Goal: Information Seeking & Learning: Learn about a topic

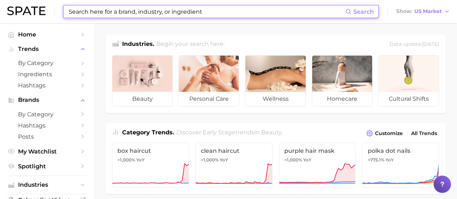
click at [150, 17] on input at bounding box center [207, 11] width 278 height 12
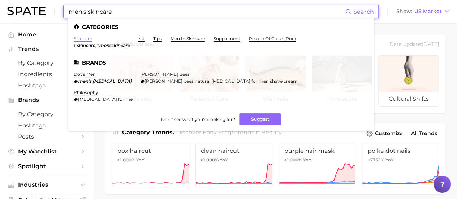
type input "men's skincare"
click at [87, 39] on link "skincare" at bounding box center [83, 38] width 18 height 5
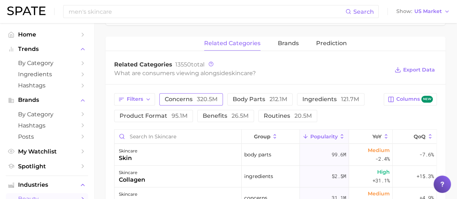
scroll to position [253, 0]
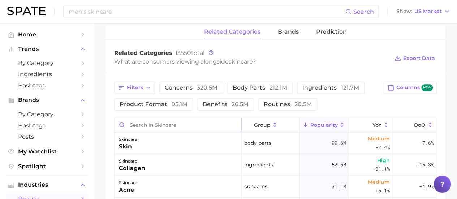
click at [163, 126] on input "Search in skincare" at bounding box center [178, 125] width 127 height 14
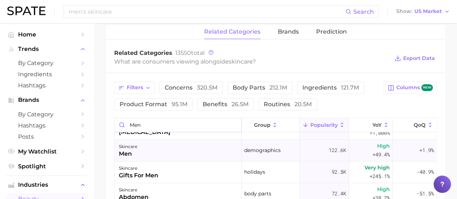
type input "men"
click at [158, 147] on div "skincare men" at bounding box center [178, 151] width 127 height 22
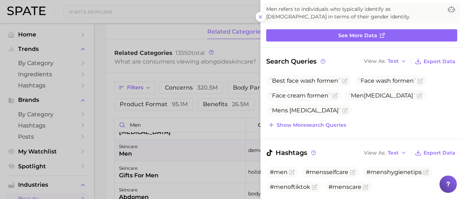
scroll to position [72, 0]
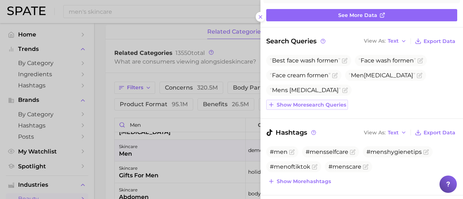
click at [326, 108] on button "Show more search queries" at bounding box center [307, 105] width 82 height 10
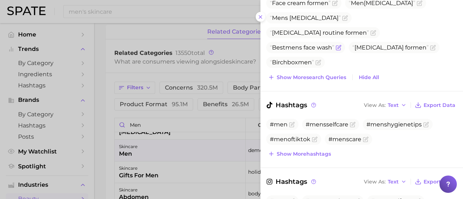
scroll to position [181, 0]
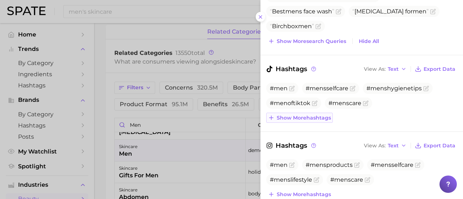
click at [310, 117] on span "Show more hashtags" at bounding box center [304, 118] width 54 height 6
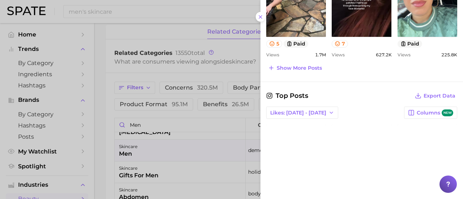
scroll to position [609, 0]
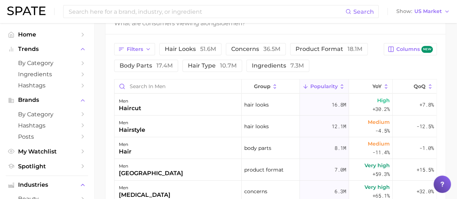
scroll to position [325, 0]
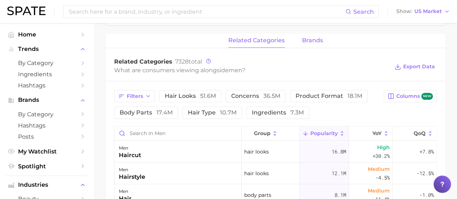
click at [309, 38] on span "brands" at bounding box center [312, 40] width 21 height 7
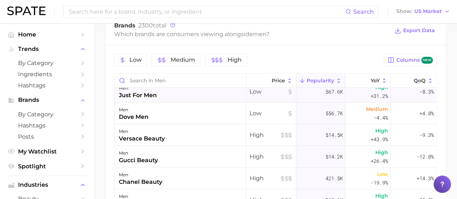
scroll to position [108, 0]
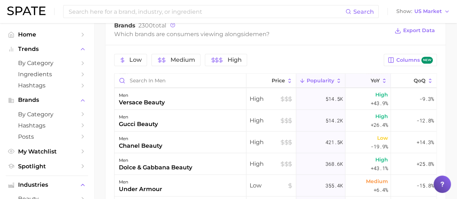
click at [362, 83] on button "YoY" at bounding box center [369, 81] width 46 height 14
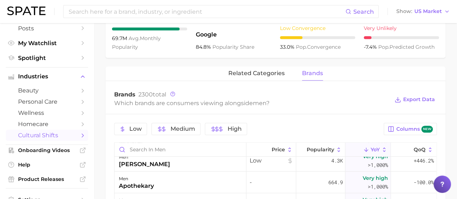
scroll to position [253, 0]
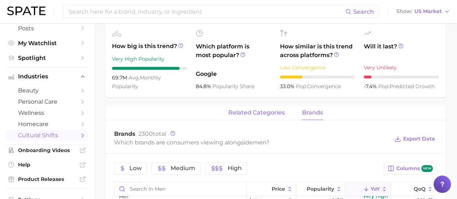
click at [270, 114] on span "related categories" at bounding box center [256, 113] width 56 height 7
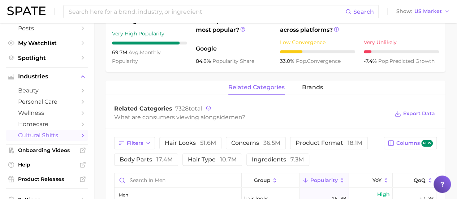
scroll to position [289, 0]
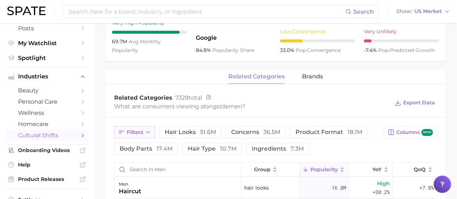
click at [147, 134] on icon "button" at bounding box center [148, 132] width 6 height 6
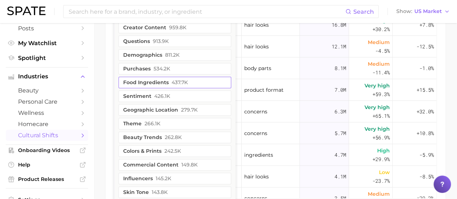
scroll to position [470, 0]
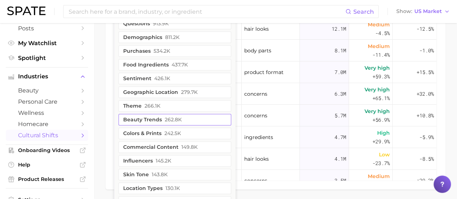
click at [165, 121] on span "262.8k" at bounding box center [173, 120] width 17 height 6
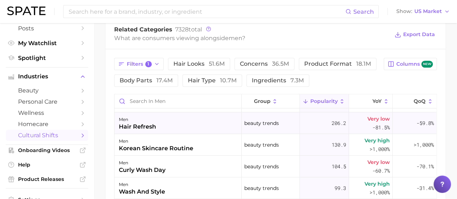
scroll to position [181, 0]
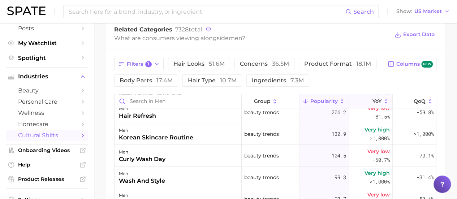
click at [365, 99] on icon at bounding box center [368, 101] width 7 height 7
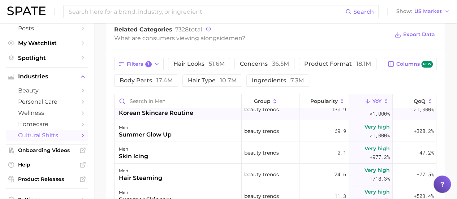
scroll to position [108, 0]
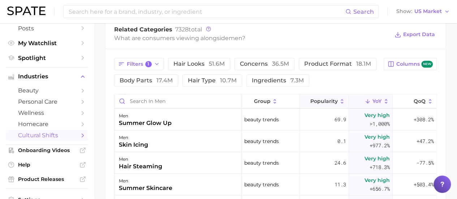
click at [319, 102] on span "Popularity" at bounding box center [323, 101] width 27 height 6
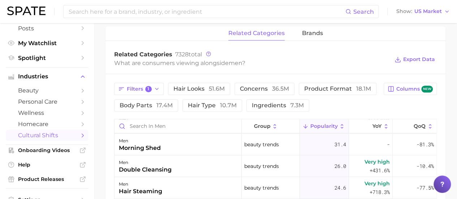
scroll to position [321, 0]
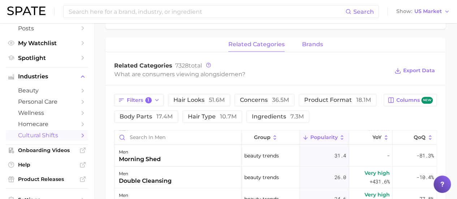
click at [312, 44] on span "brands" at bounding box center [312, 44] width 21 height 7
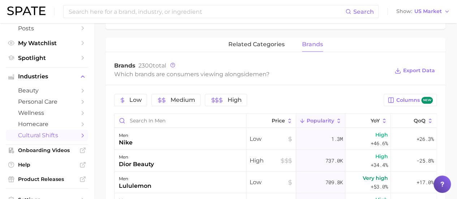
click at [309, 44] on span "brands" at bounding box center [312, 44] width 21 height 7
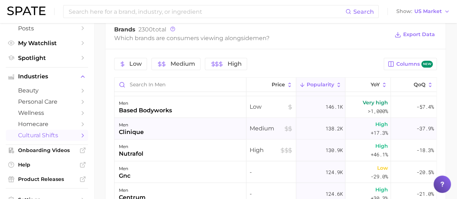
scroll to position [614, 0]
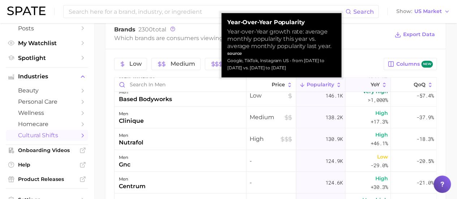
click at [363, 82] on icon at bounding box center [366, 85] width 7 height 7
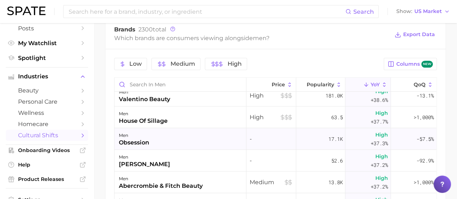
scroll to position [12073, 0]
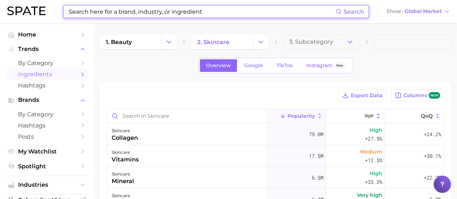
click at [131, 10] on input at bounding box center [202, 11] width 268 height 12
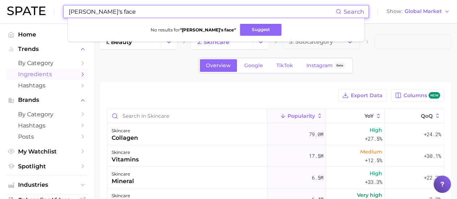
click at [91, 12] on input "[PERSON_NAME]'s face" at bounding box center [202, 11] width 268 height 12
click at [106, 10] on input "horaces face" at bounding box center [202, 11] width 268 height 12
click at [89, 11] on input "horaces face" at bounding box center [202, 11] width 268 height 12
click at [110, 8] on input "horace face" at bounding box center [202, 11] width 268 height 12
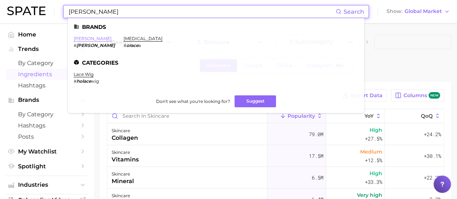
type input "horace"
click at [84, 39] on link "horace" at bounding box center [93, 38] width 38 height 5
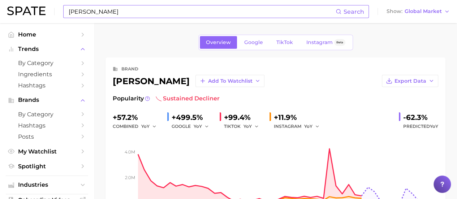
click at [97, 9] on input "horace" at bounding box center [202, 11] width 268 height 12
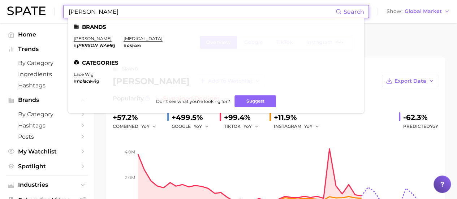
click at [97, 9] on input "horace" at bounding box center [202, 11] width 268 height 12
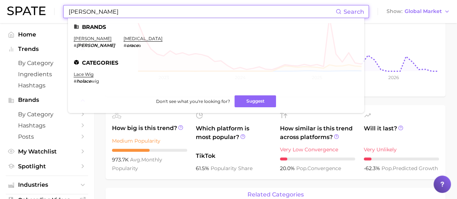
scroll to position [145, 0]
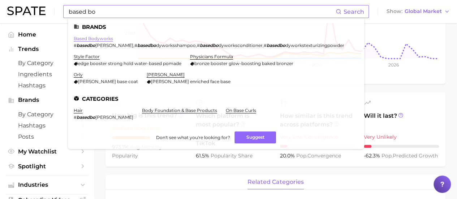
click at [103, 37] on link "based bodyworks" at bounding box center [93, 38] width 39 height 5
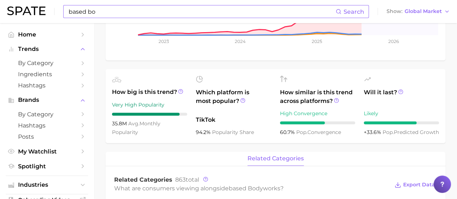
scroll to position [36, 0]
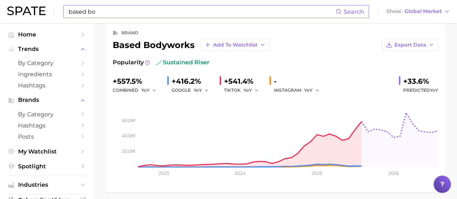
click at [124, 10] on input "based bo" at bounding box center [202, 11] width 268 height 12
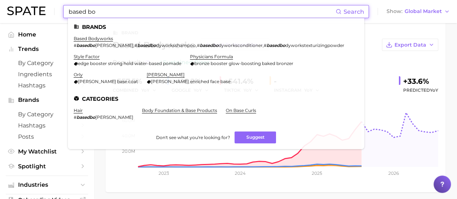
click at [124, 10] on input "based bo" at bounding box center [202, 11] width 268 height 12
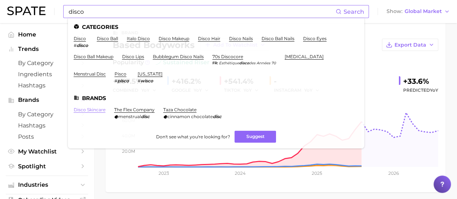
click at [93, 110] on link "disco skincare" at bounding box center [90, 109] width 32 height 5
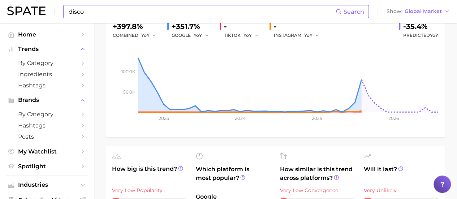
scroll to position [72, 0]
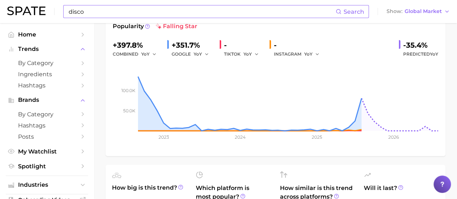
click at [110, 10] on input "disco" at bounding box center [202, 11] width 268 height 12
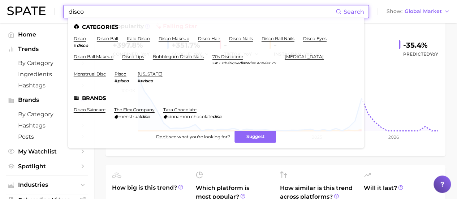
click at [110, 10] on input "disco" at bounding box center [202, 11] width 268 height 12
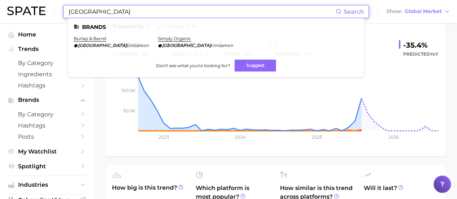
type input "ceylon"
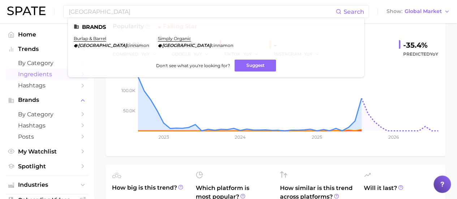
click at [38, 73] on span "Ingredients" at bounding box center [47, 74] width 58 height 7
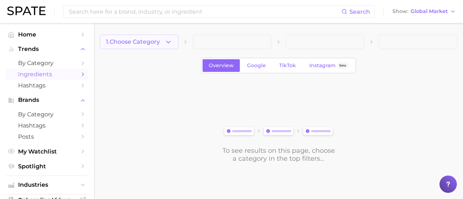
click at [164, 39] on button "1. Choose Category" at bounding box center [139, 42] width 78 height 14
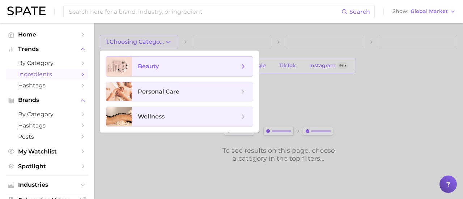
click at [168, 67] on span "beauty" at bounding box center [188, 67] width 101 height 8
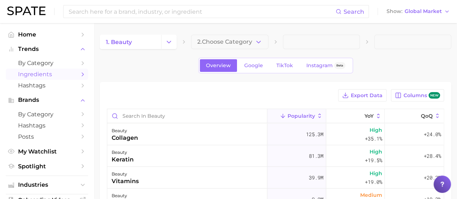
click at [228, 34] on main "1. beauty 2. Choose Category Overview Google TikTok Instagram Beta Export Data …" at bounding box center [275, 187] width 363 height 328
click at [221, 45] on span "2. Choose Category" at bounding box center [224, 42] width 55 height 7
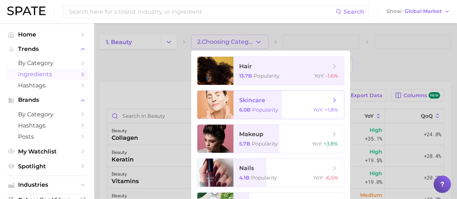
click at [262, 110] on span "Popularity" at bounding box center [265, 110] width 26 height 7
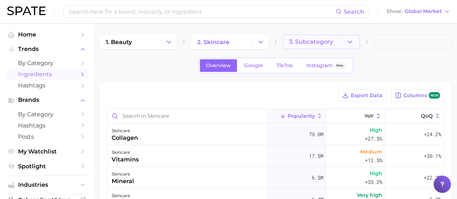
click at [294, 44] on span "3. Subcategory" at bounding box center [311, 42] width 44 height 7
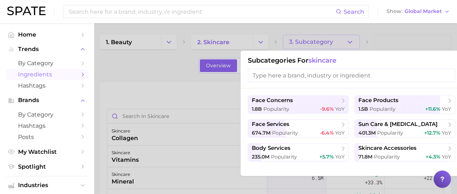
click at [141, 68] on div at bounding box center [228, 97] width 457 height 194
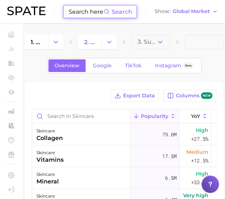
click at [94, 9] on input at bounding box center [86, 11] width 36 height 12
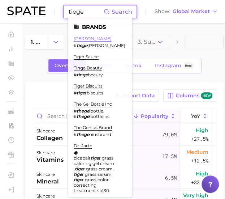
type input "tiege"
click at [96, 37] on link "tiege hanley" at bounding box center [93, 38] width 38 height 5
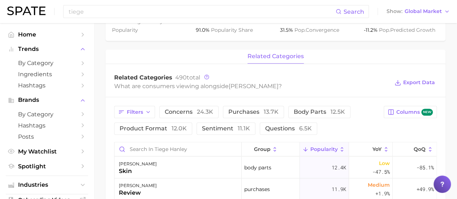
scroll to position [181, 0]
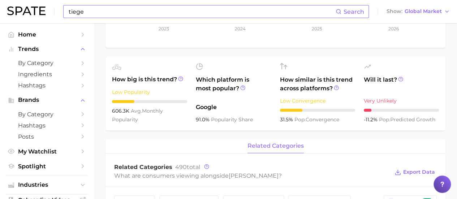
click at [98, 9] on input "tiege" at bounding box center [202, 11] width 268 height 12
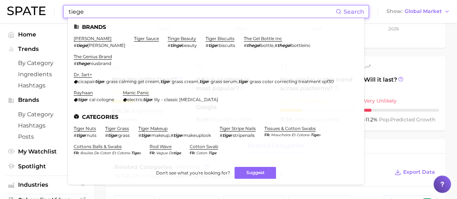
click at [98, 10] on input "tiege" at bounding box center [202, 11] width 268 height 12
click at [98, 9] on input "tiege" at bounding box center [202, 11] width 268 height 12
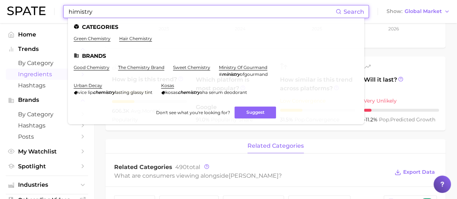
type input "himistry"
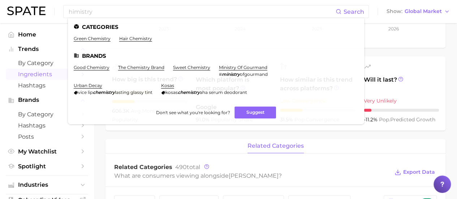
click at [29, 75] on span "Ingredients" at bounding box center [47, 74] width 58 height 7
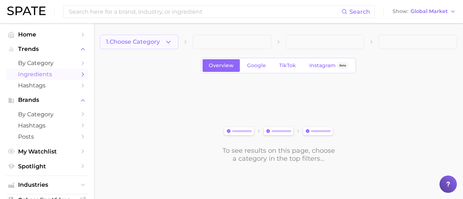
click at [150, 43] on span "1. Choose Category" at bounding box center [133, 42] width 54 height 7
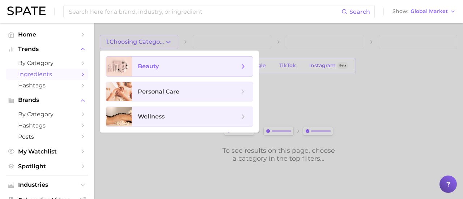
click at [161, 67] on span "beauty" at bounding box center [188, 67] width 101 height 8
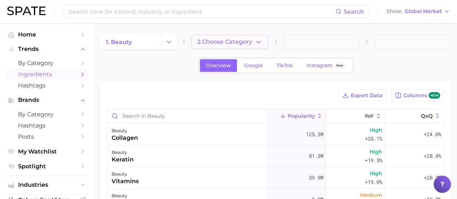
click at [202, 40] on span "2. Choose Category" at bounding box center [224, 42] width 55 height 7
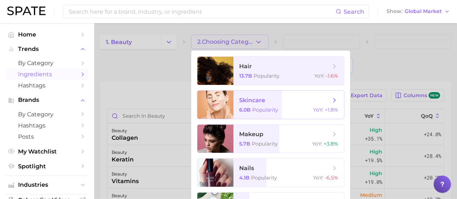
click at [245, 107] on span "skincare 6.0b Popularity YoY : +1.8%" at bounding box center [288, 105] width 111 height 28
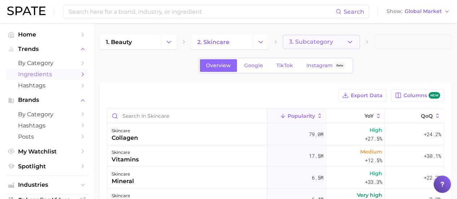
click at [314, 39] on span "3. Subcategory" at bounding box center [311, 42] width 44 height 7
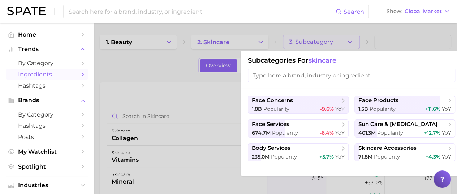
click at [132, 67] on div at bounding box center [228, 97] width 457 height 194
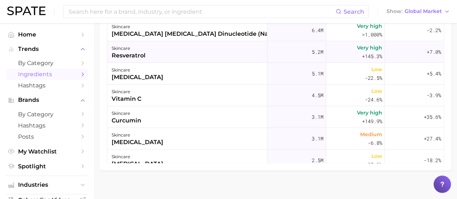
scroll to position [36, 0]
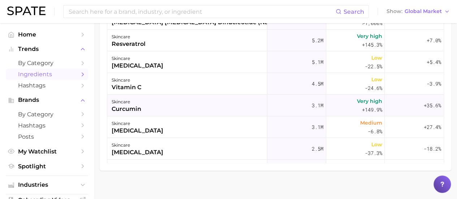
click at [162, 107] on div "skincare curcumin" at bounding box center [187, 106] width 160 height 22
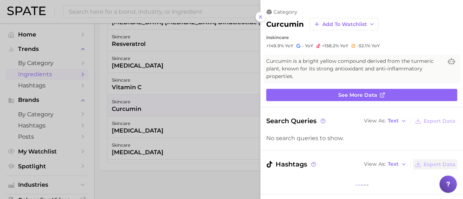
click at [124, 188] on div at bounding box center [231, 99] width 463 height 199
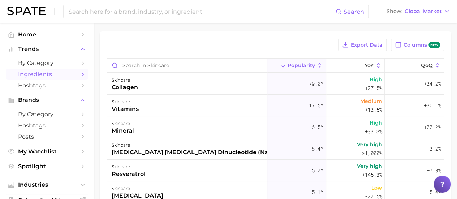
scroll to position [0, 0]
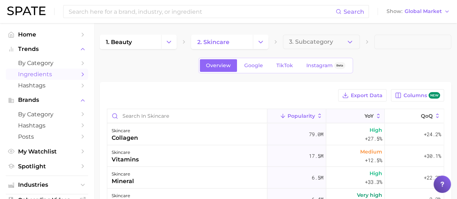
click at [346, 120] on button "YoY" at bounding box center [355, 116] width 59 height 14
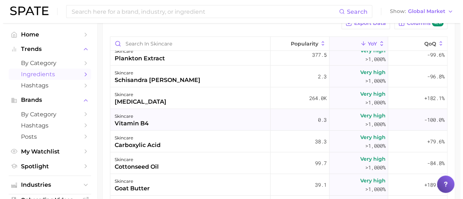
scroll to position [2277, 0]
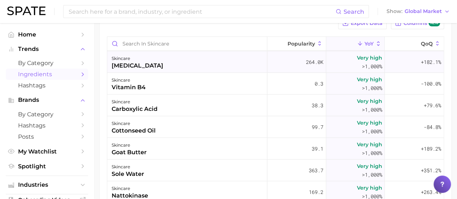
click at [164, 68] on div "skincare betaine" at bounding box center [187, 62] width 160 height 22
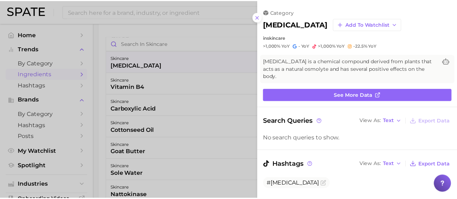
scroll to position [0, 0]
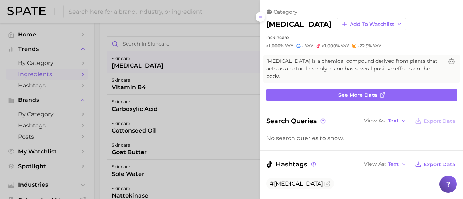
click at [101, 74] on div at bounding box center [231, 99] width 463 height 199
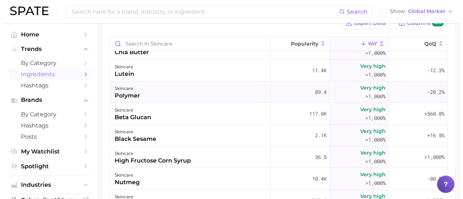
scroll to position [4012, 0]
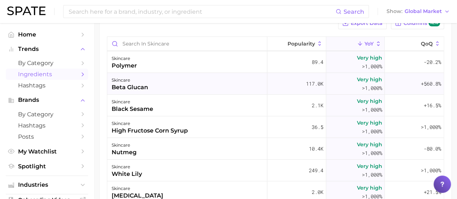
click at [154, 87] on div "skincare beta glucan" at bounding box center [187, 84] width 160 height 22
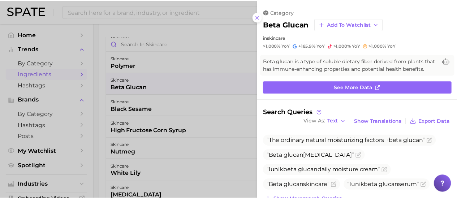
scroll to position [0, 0]
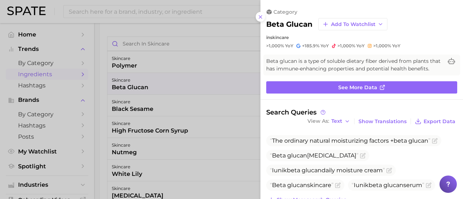
click at [103, 110] on div at bounding box center [231, 99] width 463 height 199
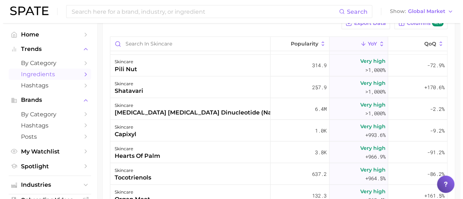
scroll to position [4771, 0]
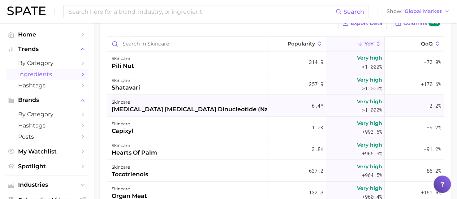
click at [232, 107] on div "nicotinamide adenine dinucleotide (nad)" at bounding box center [193, 109] width 163 height 9
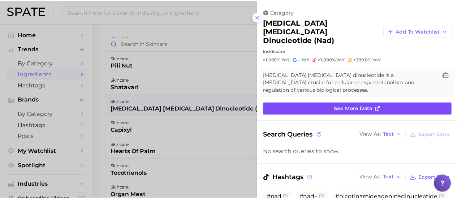
scroll to position [0, 0]
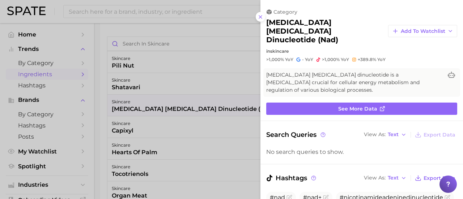
click at [97, 92] on div at bounding box center [231, 99] width 463 height 199
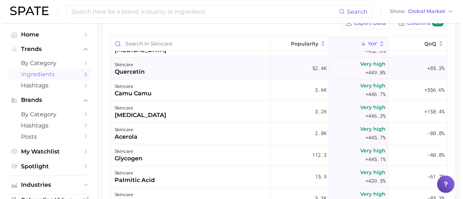
scroll to position [7265, 0]
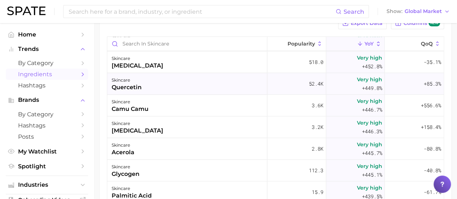
click at [175, 89] on div "skincare quercetin" at bounding box center [187, 84] width 160 height 22
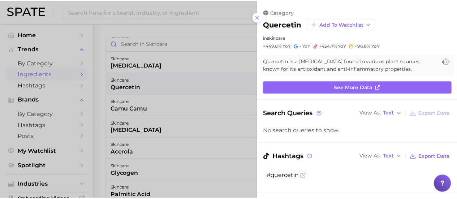
scroll to position [0, 0]
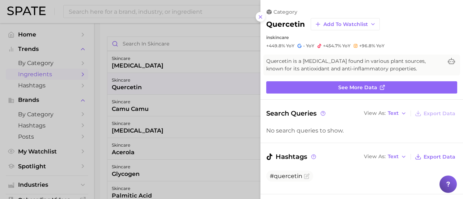
click at [101, 107] on div at bounding box center [231, 99] width 463 height 199
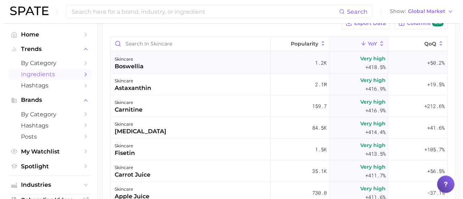
scroll to position [7699, 0]
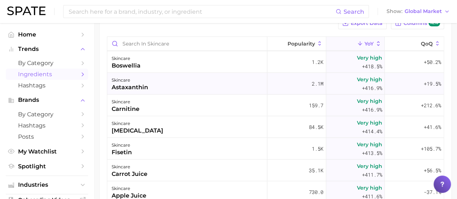
click at [227, 86] on div "skincare astaxanthin" at bounding box center [187, 84] width 160 height 22
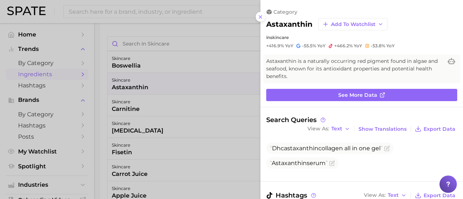
scroll to position [0, 0]
click at [113, 102] on div at bounding box center [231, 99] width 463 height 199
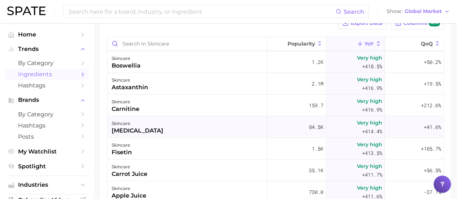
click at [165, 128] on div "skincare cysteamine" at bounding box center [187, 127] width 160 height 22
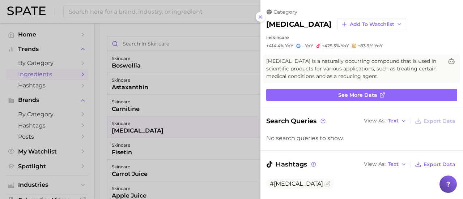
click at [98, 130] on div at bounding box center [231, 99] width 463 height 199
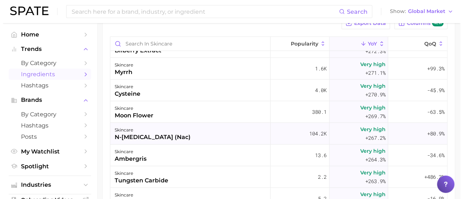
scroll to position [9759, 0]
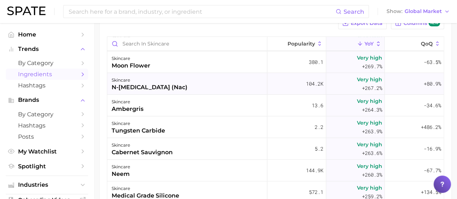
click at [142, 91] on div "skincare n-acetylcysteine (nac)" at bounding box center [187, 84] width 160 height 22
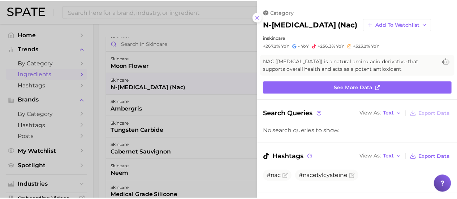
scroll to position [0, 0]
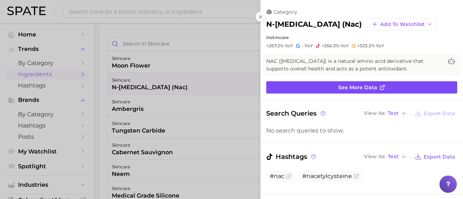
drag, startPoint x: 285, startPoint y: 80, endPoint x: 268, endPoint y: 86, distance: 17.6
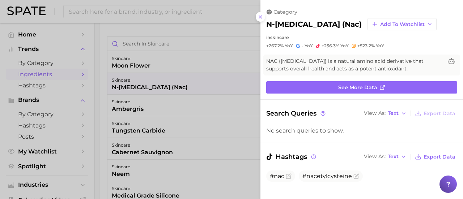
click at [110, 108] on div at bounding box center [231, 99] width 463 height 199
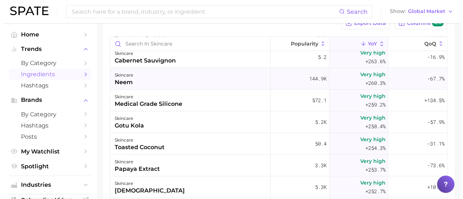
scroll to position [9868, 0]
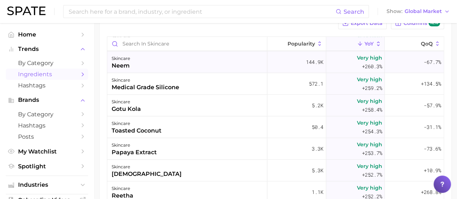
click at [138, 69] on div "skincare neem" at bounding box center [187, 62] width 160 height 22
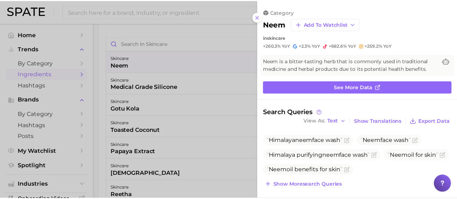
scroll to position [0, 0]
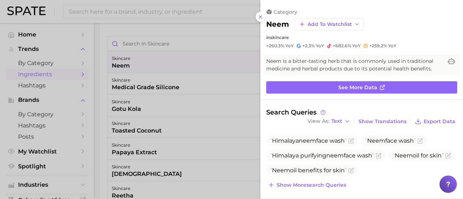
click at [101, 77] on div at bounding box center [231, 99] width 463 height 199
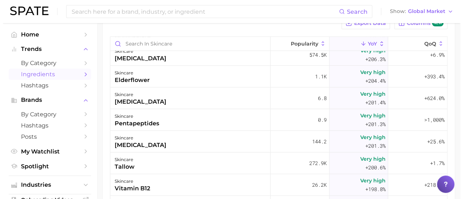
scroll to position [10988, 0]
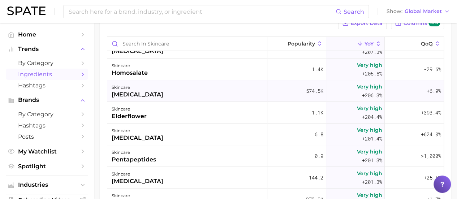
click at [179, 89] on div "skincare tranexamic acid" at bounding box center [187, 91] width 160 height 22
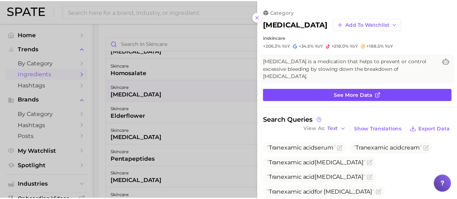
scroll to position [0, 0]
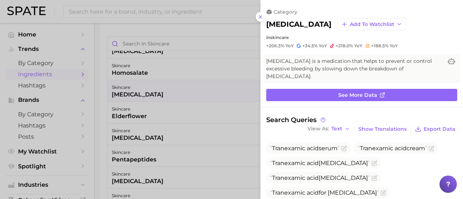
click at [108, 103] on div at bounding box center [231, 99] width 463 height 199
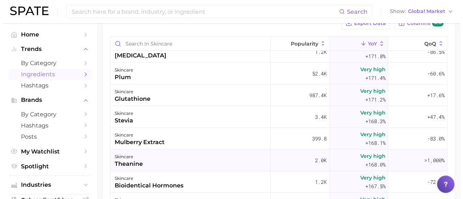
scroll to position [11928, 0]
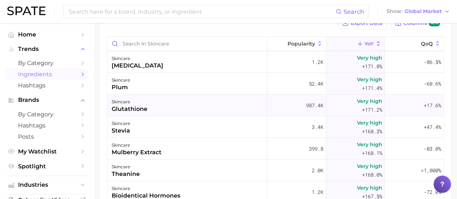
click at [151, 104] on div "skincare glutathione" at bounding box center [187, 106] width 160 height 22
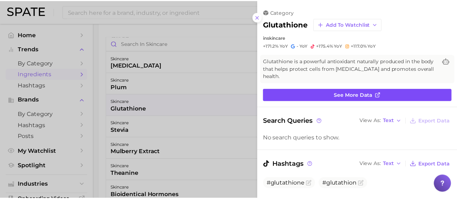
scroll to position [0, 0]
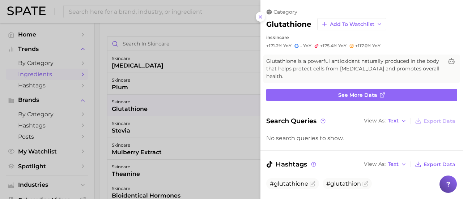
click at [105, 107] on div at bounding box center [231, 99] width 463 height 199
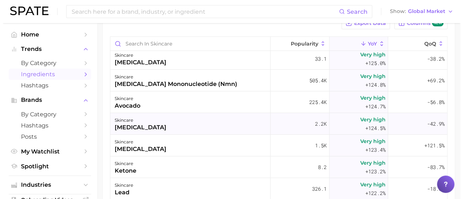
scroll to position [13591, 0]
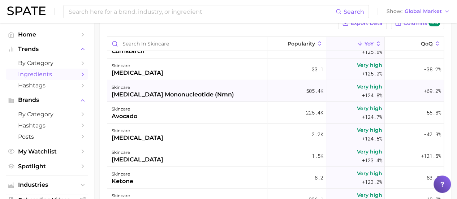
click at [164, 97] on div "nicotinamide mononucleotide (nmn)" at bounding box center [173, 94] width 123 height 9
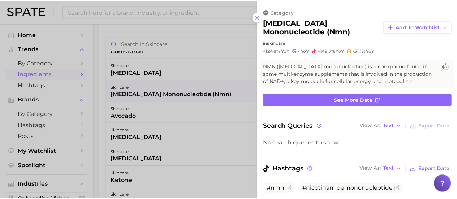
scroll to position [0, 0]
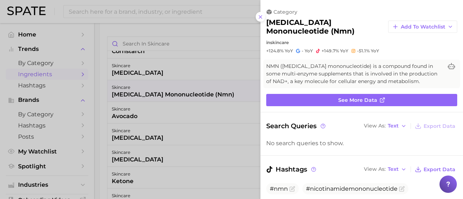
click at [101, 100] on div at bounding box center [231, 99] width 463 height 199
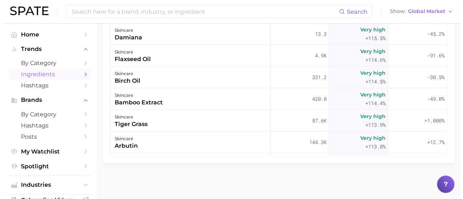
scroll to position [14061, 0]
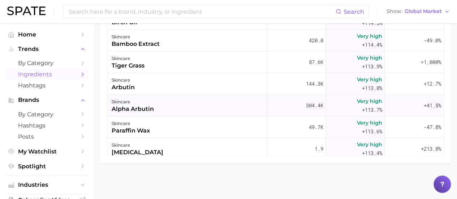
click at [175, 100] on div "skincare alpha arbutin" at bounding box center [187, 106] width 160 height 22
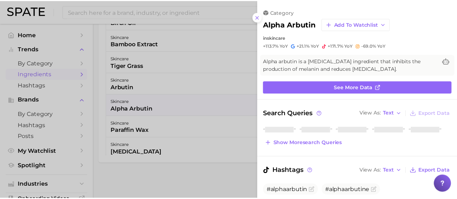
scroll to position [0, 0]
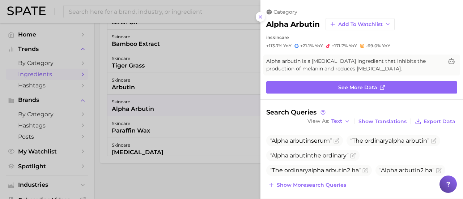
click at [110, 116] on div at bounding box center [231, 99] width 463 height 199
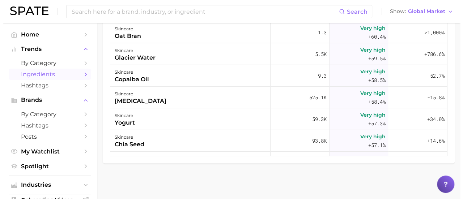
scroll to position [17531, 0]
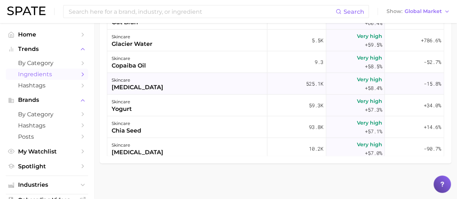
click at [239, 80] on div "skincare azelaic acid" at bounding box center [187, 84] width 160 height 22
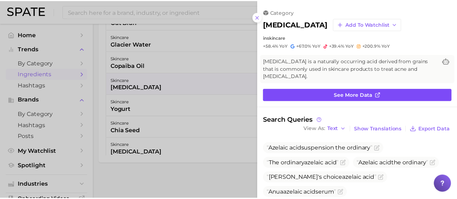
scroll to position [0, 0]
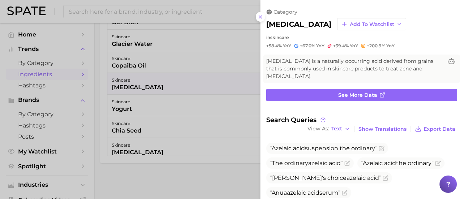
click at [96, 101] on div at bounding box center [231, 99] width 463 height 199
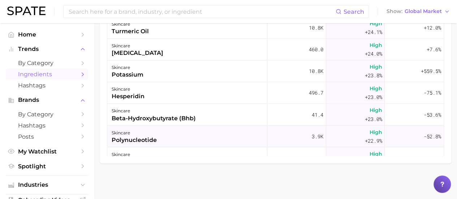
scroll to position [21181, 0]
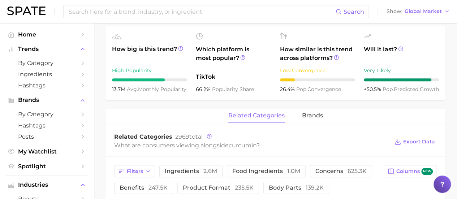
scroll to position [253, 0]
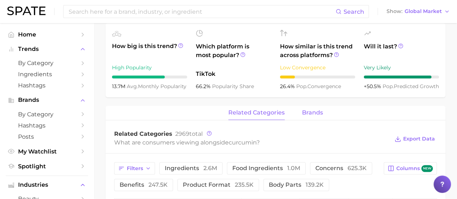
click at [317, 113] on span "brands" at bounding box center [312, 113] width 21 height 7
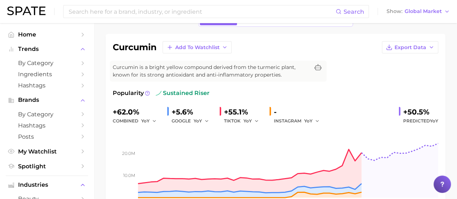
scroll to position [0, 0]
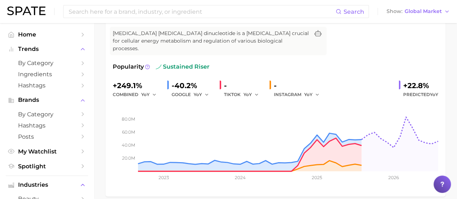
scroll to position [217, 0]
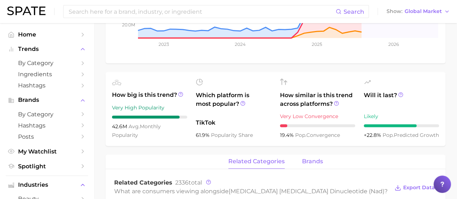
click at [314, 158] on span "brands" at bounding box center [312, 161] width 21 height 7
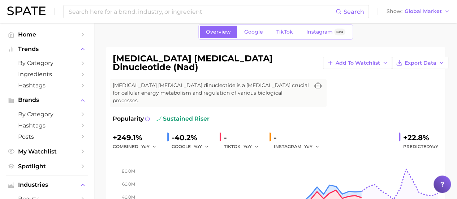
scroll to position [0, 0]
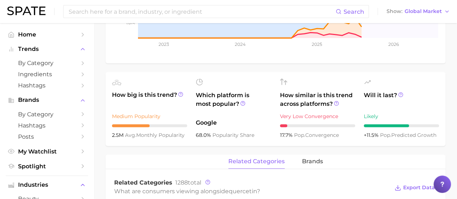
scroll to position [217, 0]
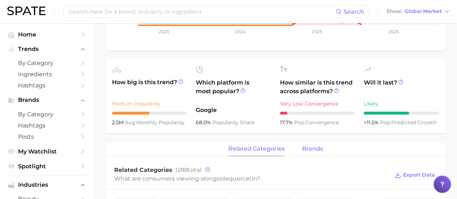
click at [313, 144] on button "brands" at bounding box center [312, 149] width 21 height 14
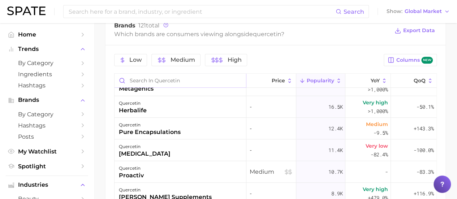
scroll to position [72, 0]
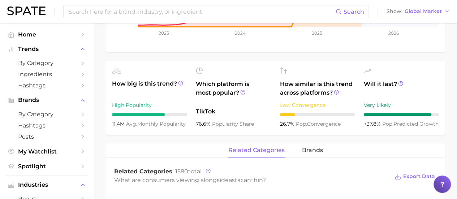
scroll to position [253, 0]
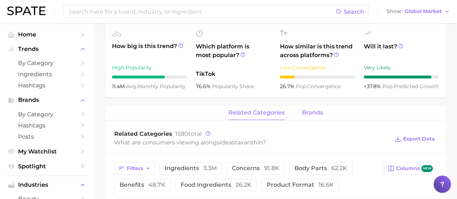
click at [307, 112] on span "brands" at bounding box center [312, 113] width 21 height 7
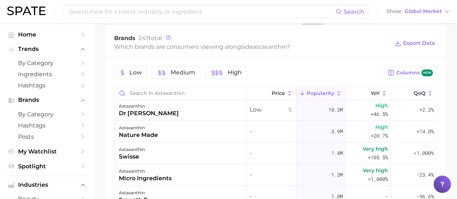
scroll to position [0, 0]
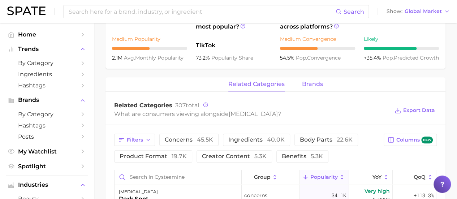
click at [304, 82] on span "brands" at bounding box center [312, 84] width 21 height 7
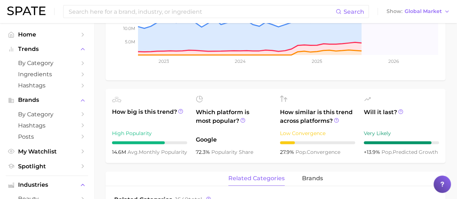
scroll to position [289, 0]
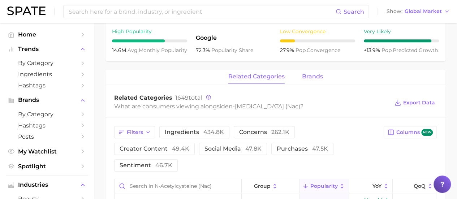
click at [305, 74] on span "brands" at bounding box center [312, 76] width 21 height 7
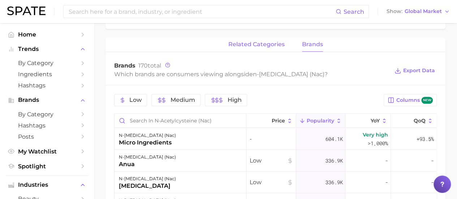
scroll to position [361, 0]
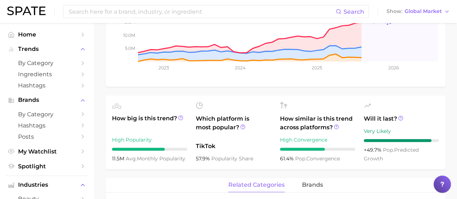
scroll to position [289, 0]
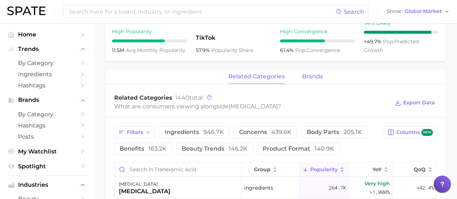
click at [311, 74] on span "brands" at bounding box center [312, 76] width 21 height 7
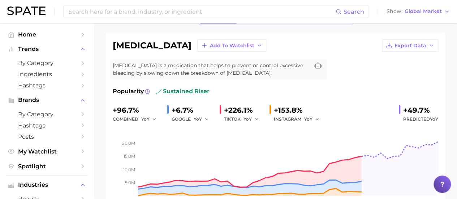
scroll to position [0, 0]
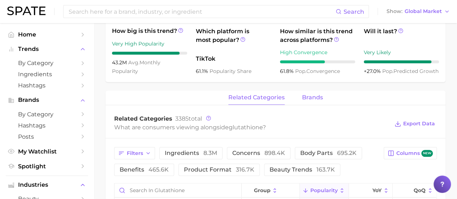
scroll to position [253, 0]
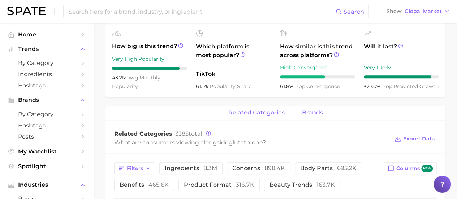
click at [314, 113] on span "brands" at bounding box center [312, 113] width 21 height 7
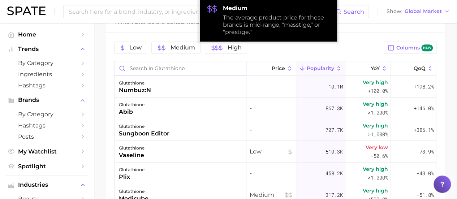
scroll to position [385, 0]
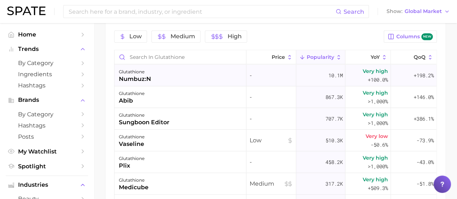
drag, startPoint x: 150, startPoint y: 79, endPoint x: 126, endPoint y: 79, distance: 24.2
click at [126, 79] on div "numbuz:n" at bounding box center [135, 79] width 32 height 9
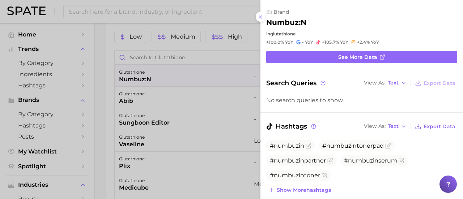
scroll to position [0, 0]
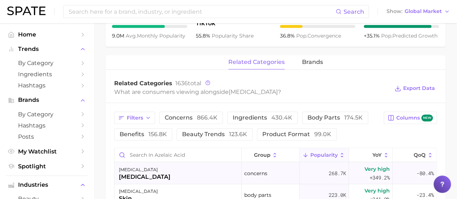
scroll to position [289, 0]
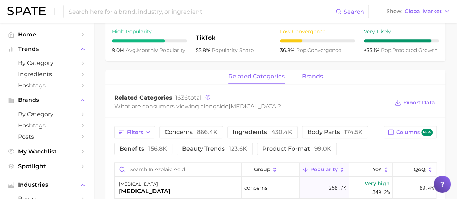
click at [309, 80] on button "brands" at bounding box center [312, 77] width 21 height 14
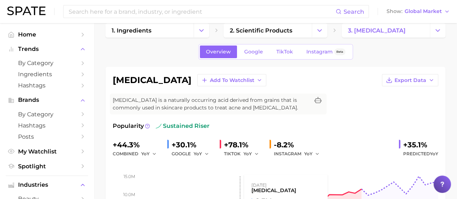
scroll to position [0, 0]
